Goal: Navigation & Orientation: Find specific page/section

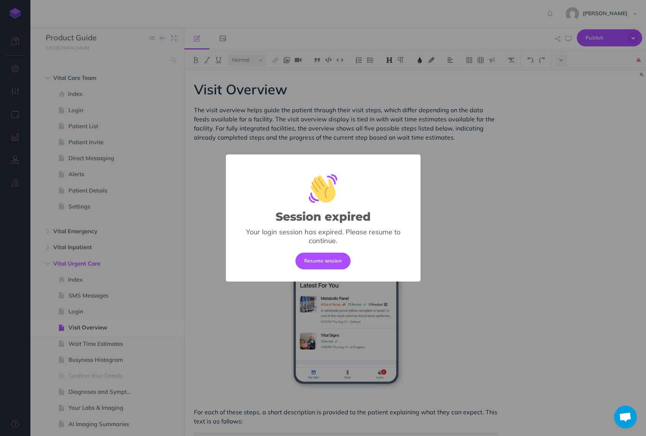
select select "null"
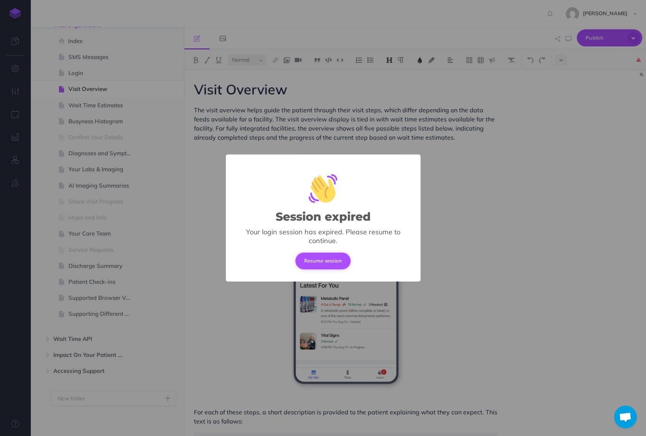
click at [309, 258] on button "Resume session" at bounding box center [322, 260] width 55 height 17
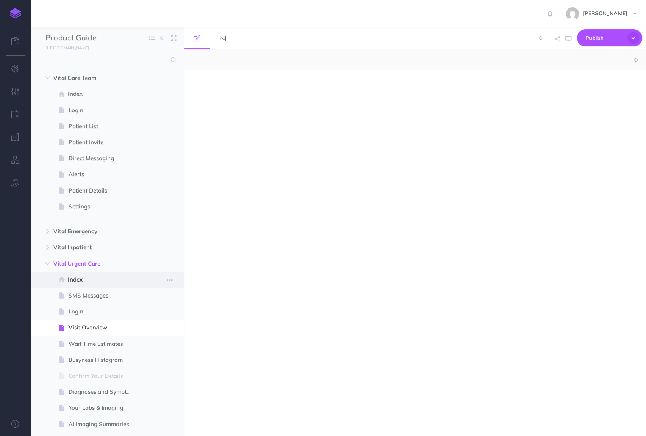
select select "null"
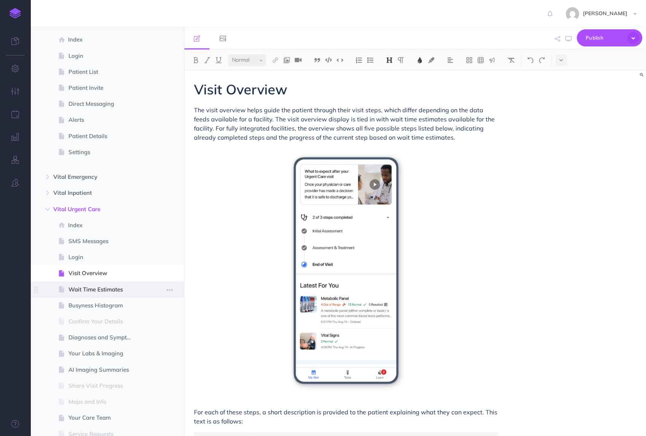
scroll to position [55, 0]
click at [99, 342] on span at bounding box center [107, 336] width 154 height 16
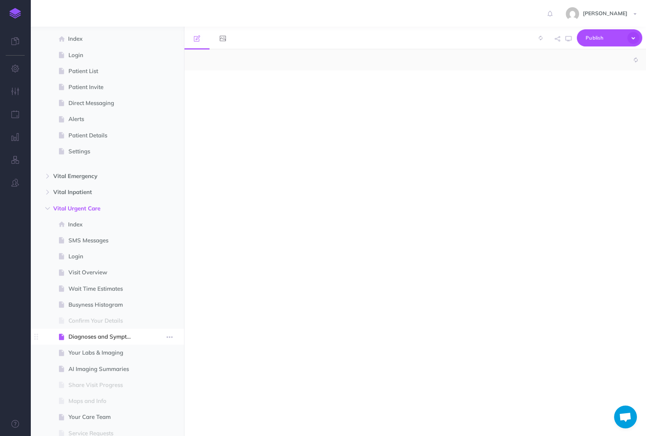
select select "null"
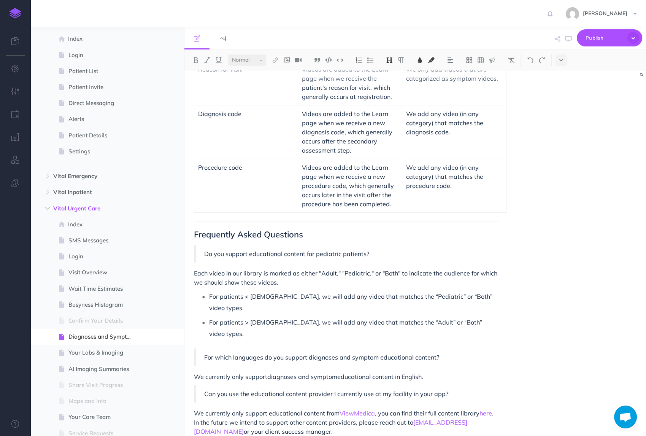
scroll to position [460, 0]
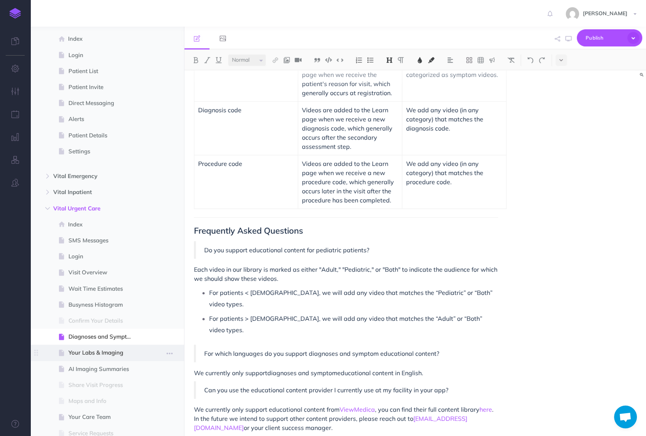
click at [120, 350] on span "Your Labs & Imaging" at bounding box center [103, 352] width 70 height 9
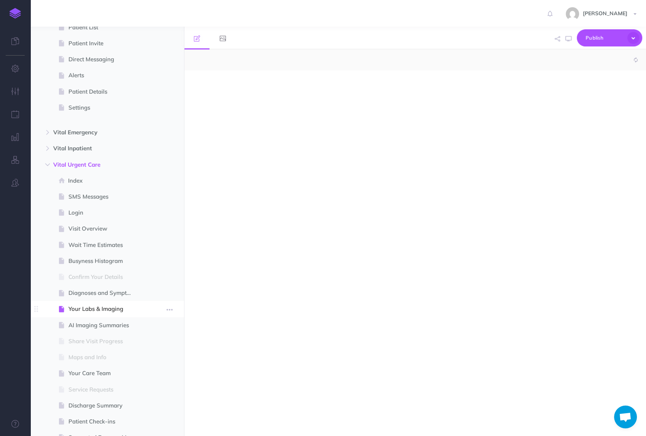
scroll to position [117, 0]
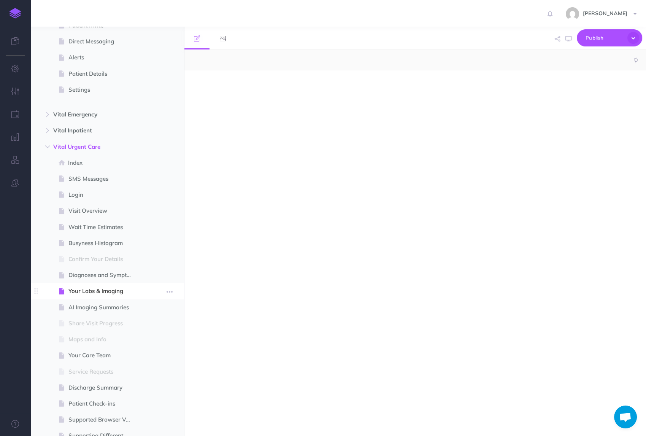
select select "null"
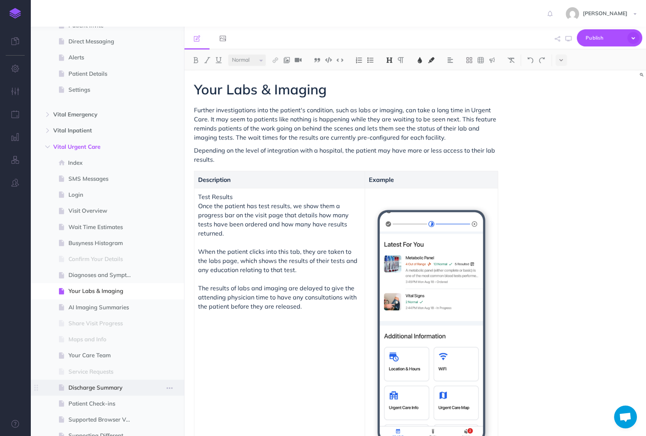
click at [103, 385] on span "Discharge Summary" at bounding box center [103, 387] width 70 height 9
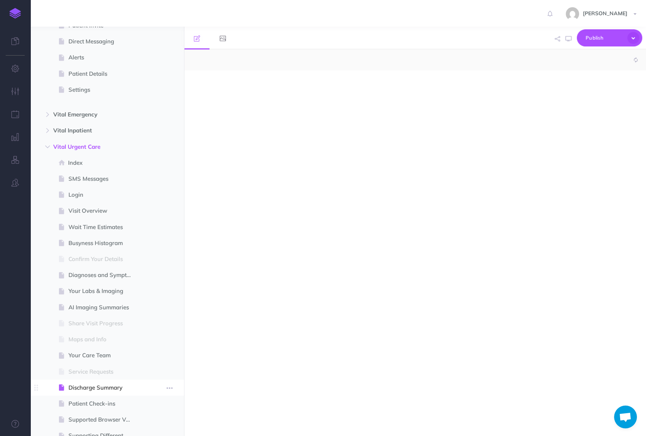
select select "null"
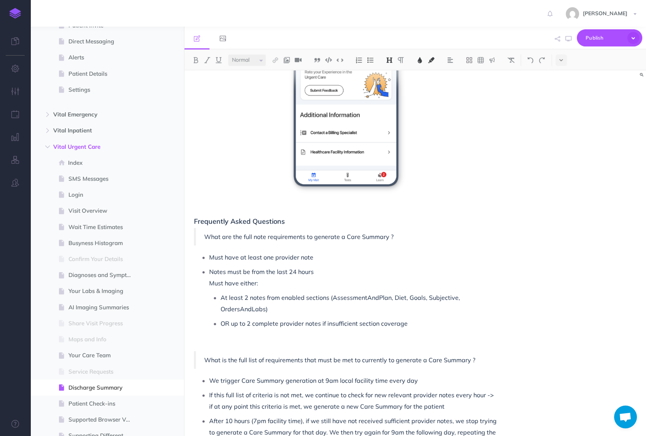
scroll to position [1286, 0]
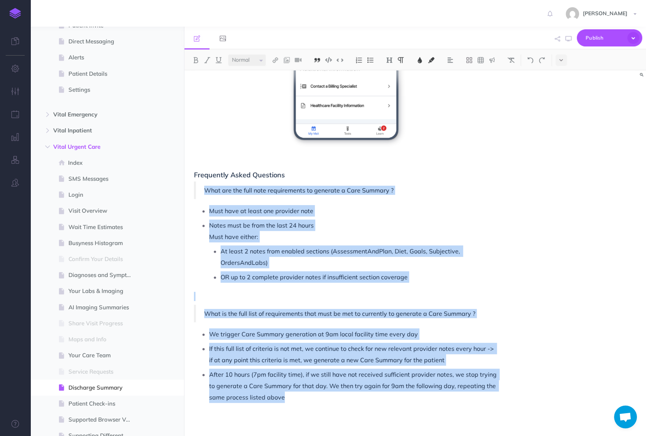
drag, startPoint x: 307, startPoint y: 400, endPoint x: 189, endPoint y: 188, distance: 242.8
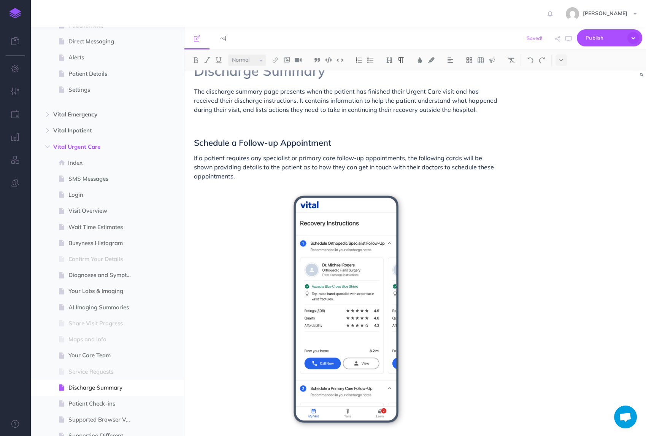
scroll to position [0, 0]
